Goal: Information Seeking & Learning: Learn about a topic

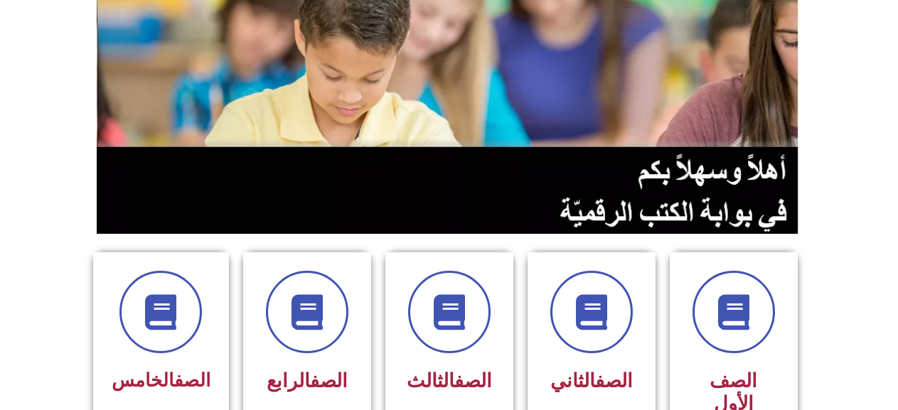
scroll to position [284, 0]
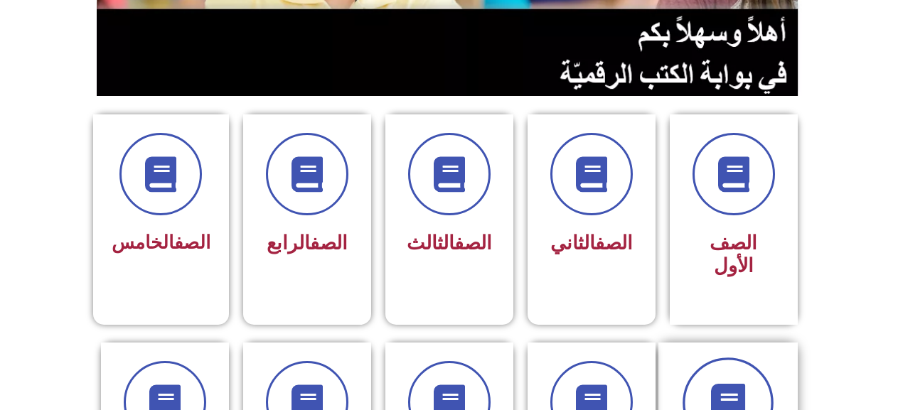
click at [731, 358] on span at bounding box center [727, 403] width 91 height 91
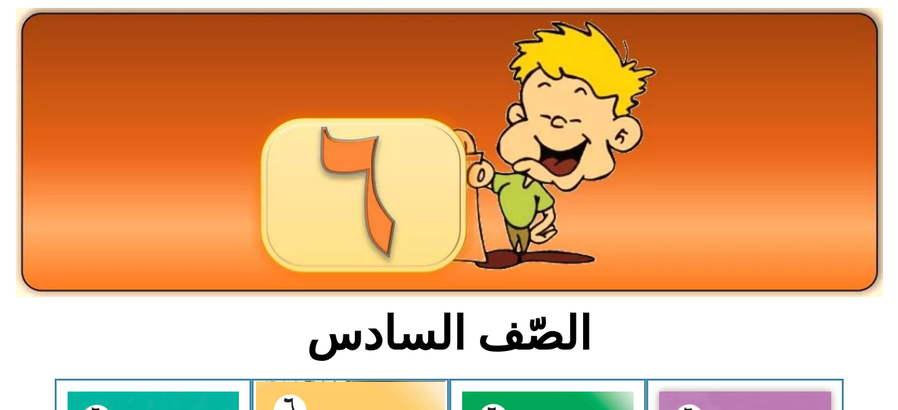
scroll to position [284, 0]
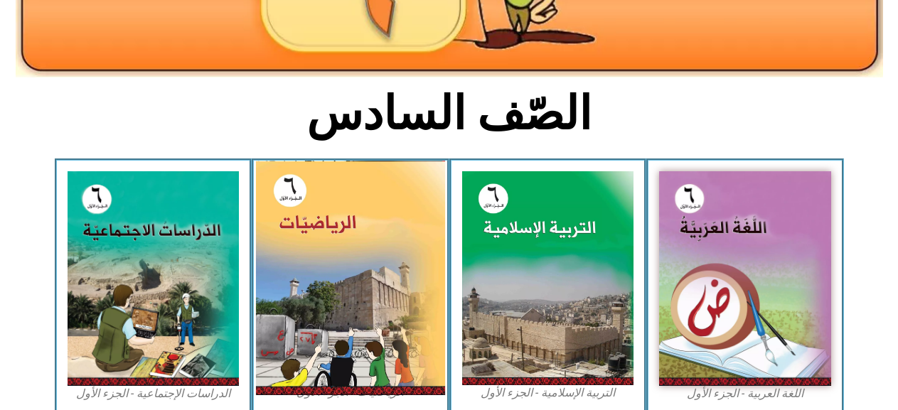
click at [336, 268] on img at bounding box center [350, 278] width 189 height 235
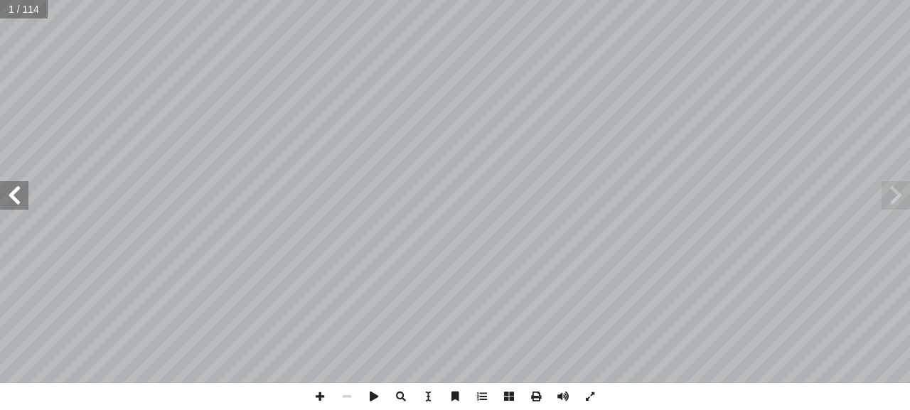
click at [20, 187] on span at bounding box center [14, 195] width 28 height 28
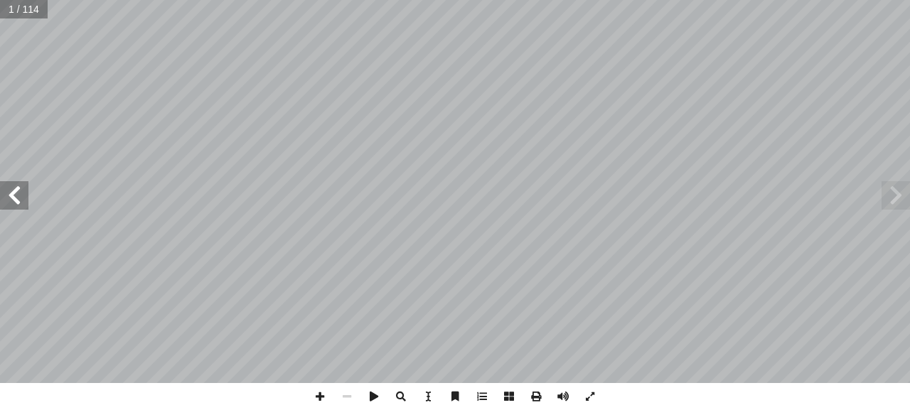
click at [20, 187] on span at bounding box center [14, 195] width 28 height 28
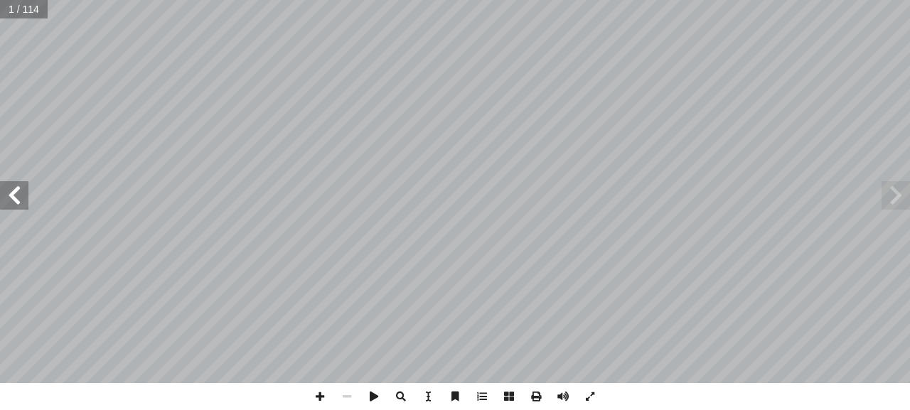
click at [20, 187] on span at bounding box center [14, 195] width 28 height 28
click at [18, 186] on span at bounding box center [14, 195] width 28 height 28
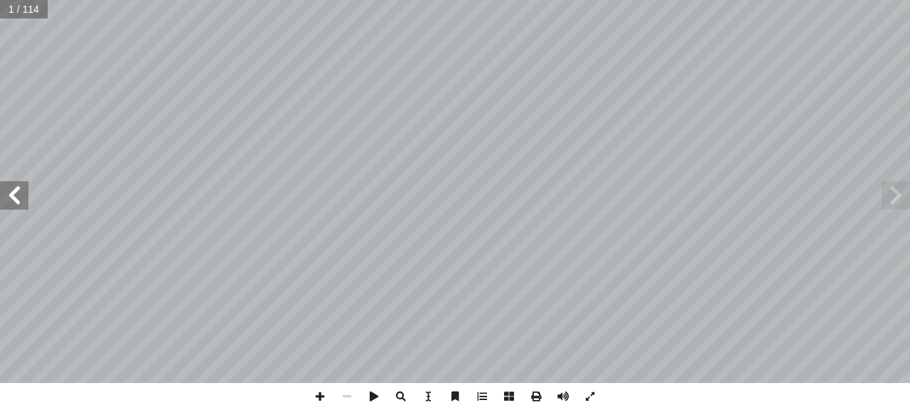
click at [18, 186] on span at bounding box center [14, 195] width 28 height 28
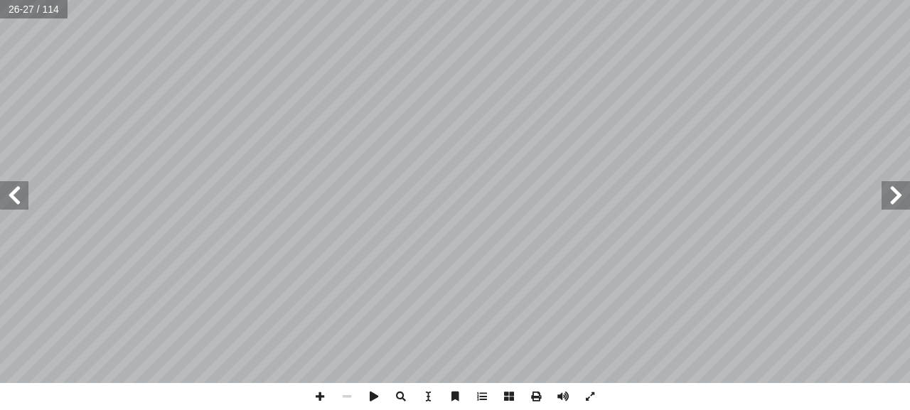
click at [901, 196] on span at bounding box center [895, 195] width 28 height 28
click at [323, 394] on span at bounding box center [319, 396] width 27 height 27
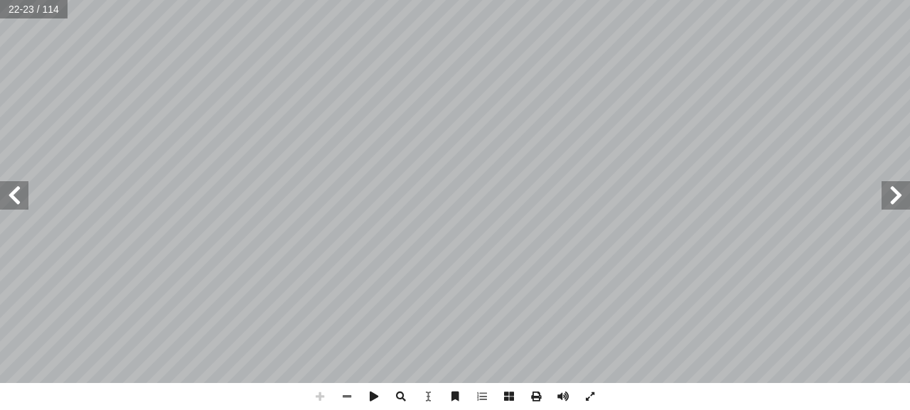
click at [323, 394] on span at bounding box center [319, 396] width 27 height 27
click at [612, 0] on html "الصفحة الرئيسية الصف الأول الصف الثاني الصف الثالث الصف الرابع الصف الخامس الصف…" at bounding box center [455, 64] width 910 height 129
